Goal: Task Accomplishment & Management: Manage account settings

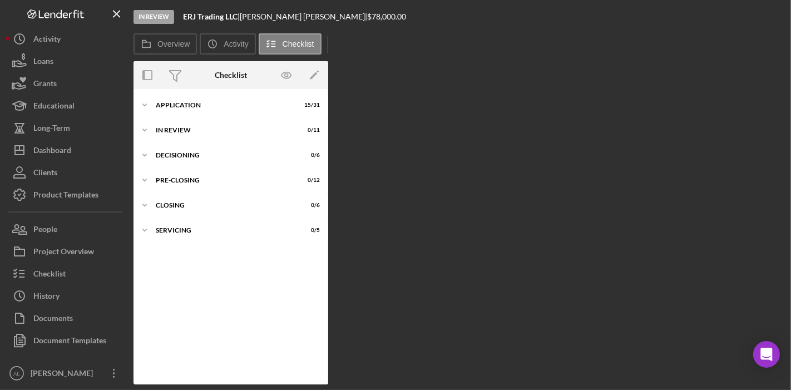
click at [505, 251] on div "Overview Internal Workflow Stage In Review Icon/Dropdown Arrow Archive (can una…" at bounding box center [460, 222] width 652 height 323
click at [72, 155] on button "Icon/Dashboard Dashboard" at bounding box center [67, 150] width 122 height 22
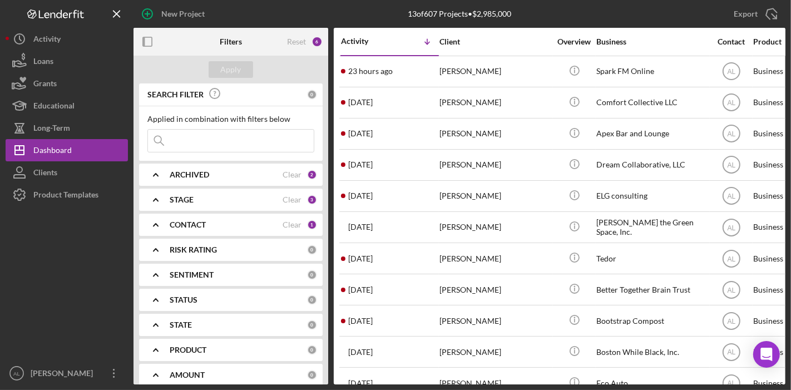
click at [240, 137] on input at bounding box center [231, 141] width 166 height 22
type input "[PERSON_NAME]"
click at [219, 139] on input at bounding box center [231, 141] width 166 height 22
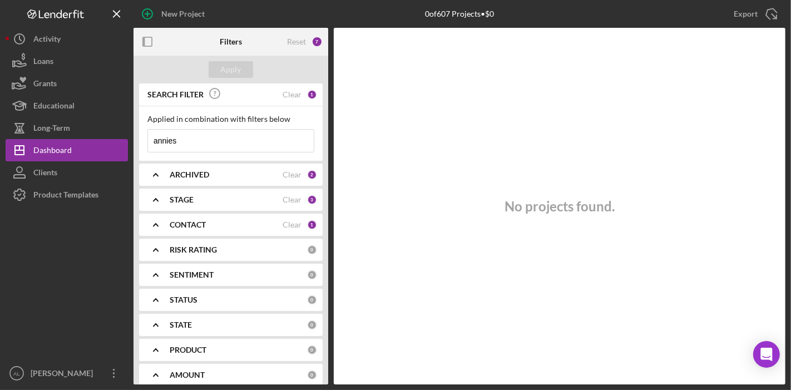
click at [219, 139] on input "annies" at bounding box center [231, 141] width 166 height 22
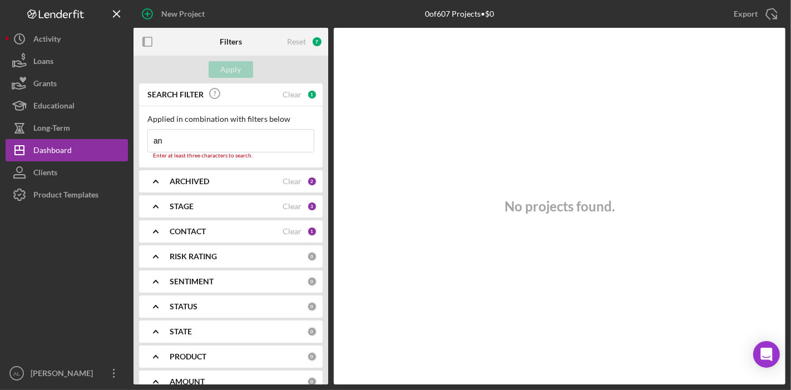
type input "a"
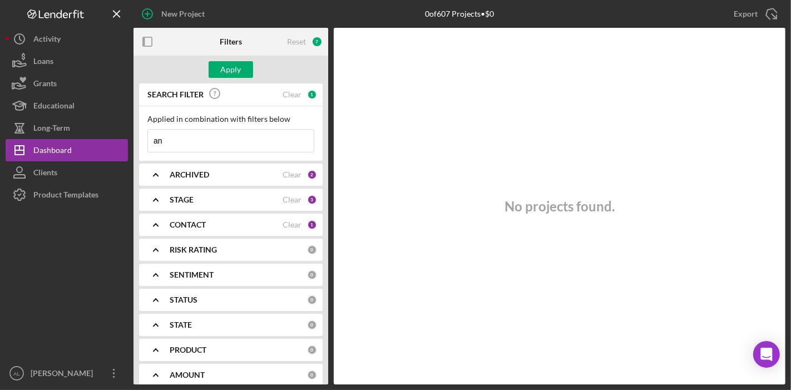
type input "a"
click at [238, 216] on div "CONTACT Clear 1" at bounding box center [243, 225] width 147 height 22
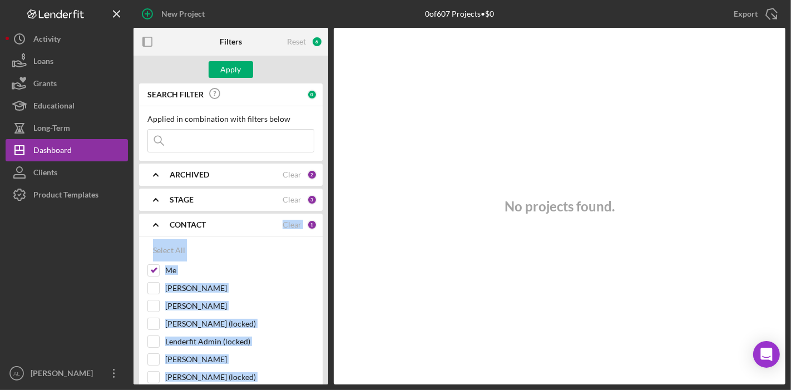
drag, startPoint x: 329, startPoint y: 202, endPoint x: 330, endPoint y: 229, distance: 27.3
click at [330, 229] on div "Filters Reset 6 Apply SEARCH FILTER 0 Applied in combination with filters below…" at bounding box center [460, 206] width 652 height 357
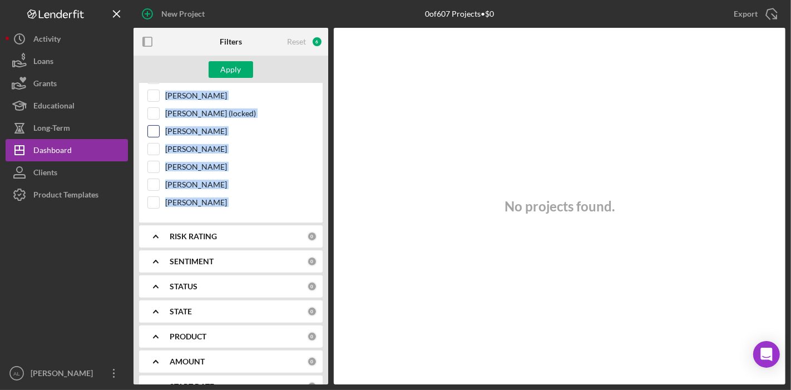
click at [155, 126] on input "[PERSON_NAME]" at bounding box center [153, 131] width 11 height 11
checkbox input "true"
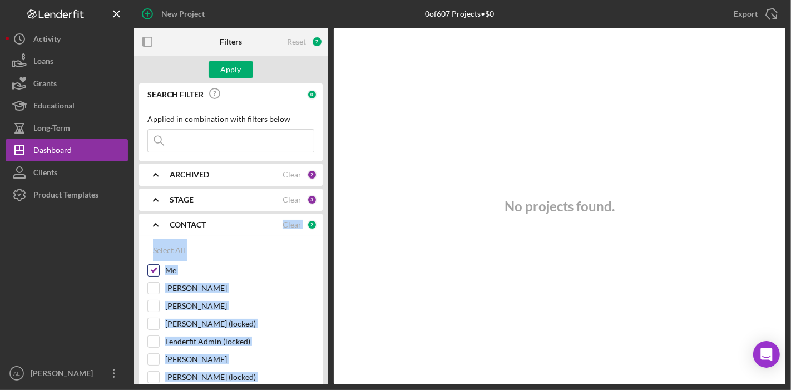
click at [156, 267] on input "Me" at bounding box center [153, 270] width 11 height 11
checkbox input "false"
click at [235, 67] on div "Apply" at bounding box center [231, 69] width 21 height 17
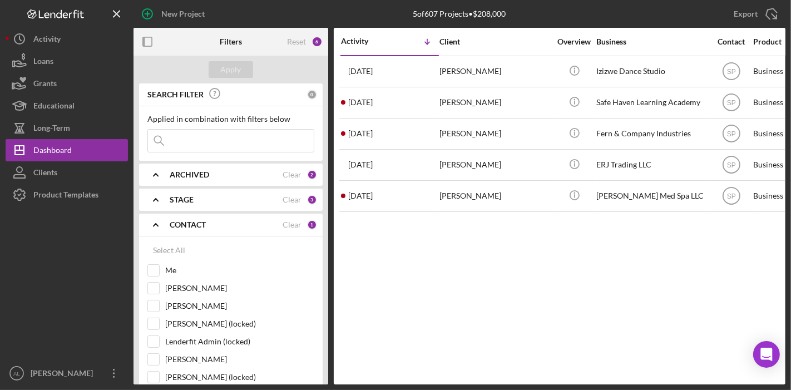
click at [218, 193] on div "STAGE Clear 3" at bounding box center [243, 200] width 147 height 22
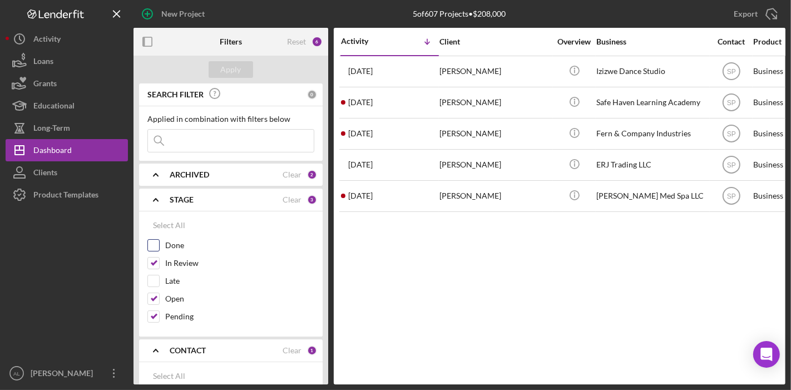
click at [158, 240] on input "Done" at bounding box center [153, 245] width 11 height 11
checkbox input "true"
click at [232, 64] on div "Apply" at bounding box center [231, 69] width 21 height 17
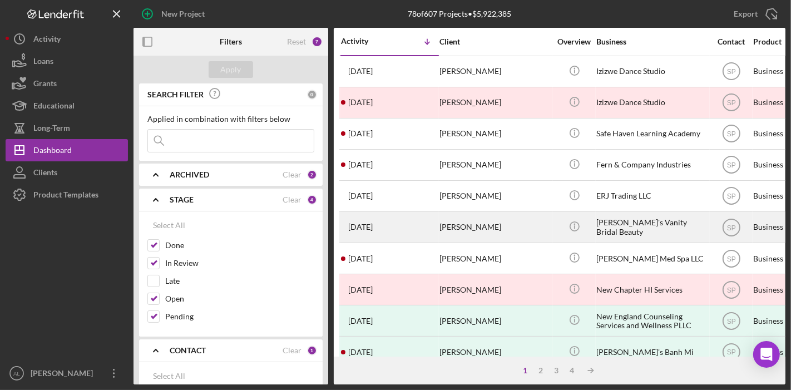
click at [596, 223] on div "[PERSON_NAME]'s Vanity Bridal Beauty" at bounding box center [651, 227] width 111 height 29
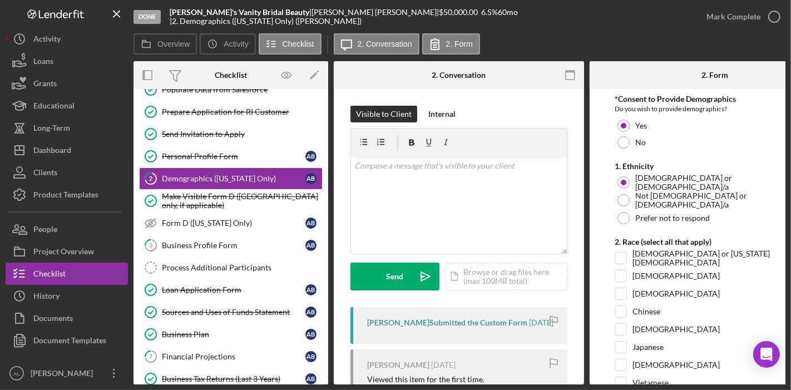
scroll to position [40, 0]
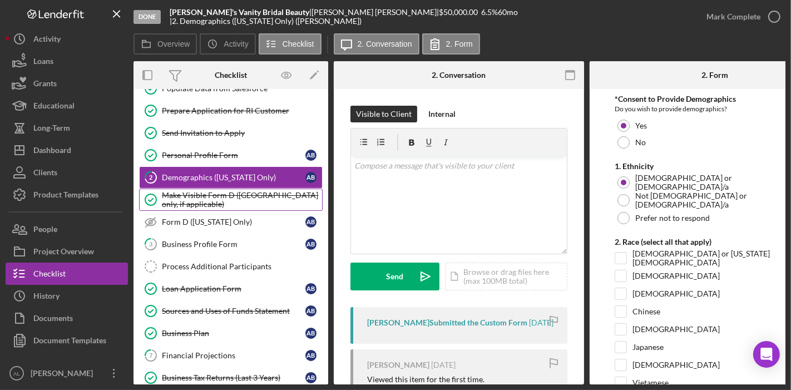
click at [243, 196] on div "Make Visible Form D ([GEOGRAPHIC_DATA] only, if applicable)" at bounding box center [242, 200] width 160 height 18
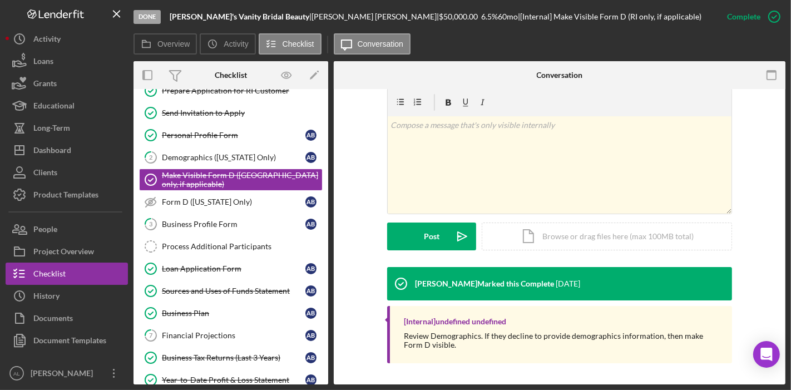
scroll to position [61, 0]
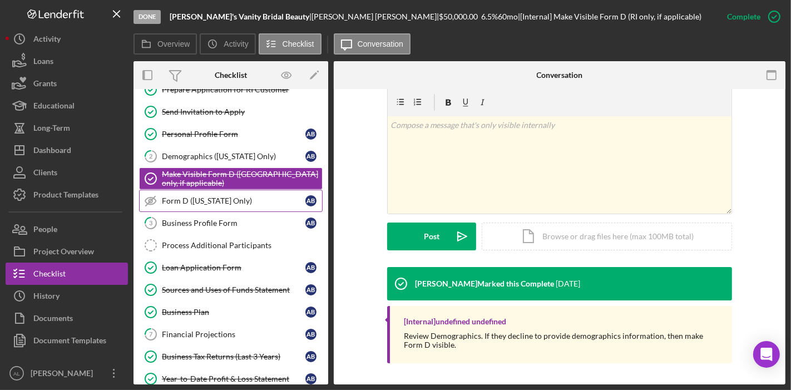
click at [254, 203] on div "Form D ([US_STATE] Only)" at bounding box center [234, 200] width 144 height 9
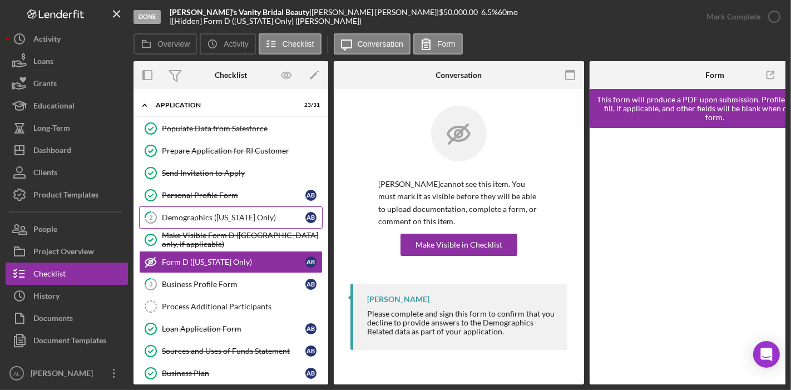
click at [203, 217] on div "Demographics ([US_STATE] Only)" at bounding box center [234, 217] width 144 height 9
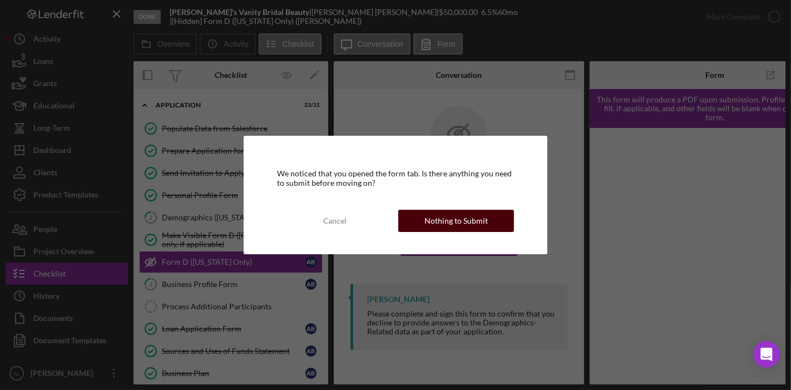
click at [416, 216] on button "Nothing to Submit" at bounding box center [456, 221] width 116 height 22
